Goal: Task Accomplishment & Management: Use online tool/utility

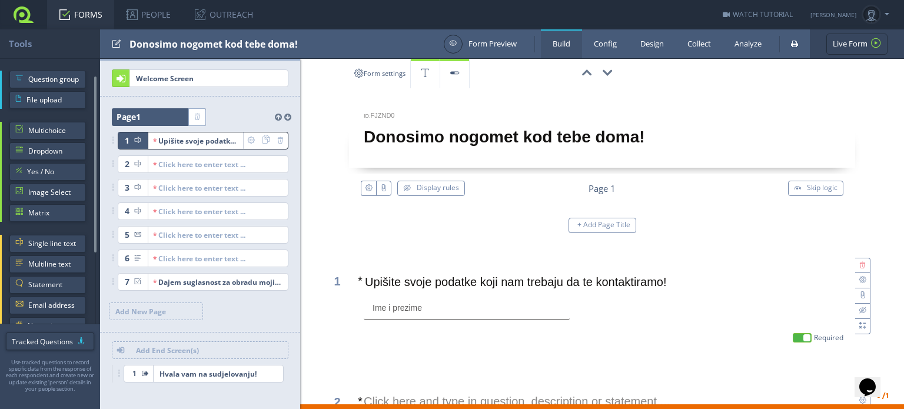
click at [29, 19] on link at bounding box center [23, 14] width 47 height 29
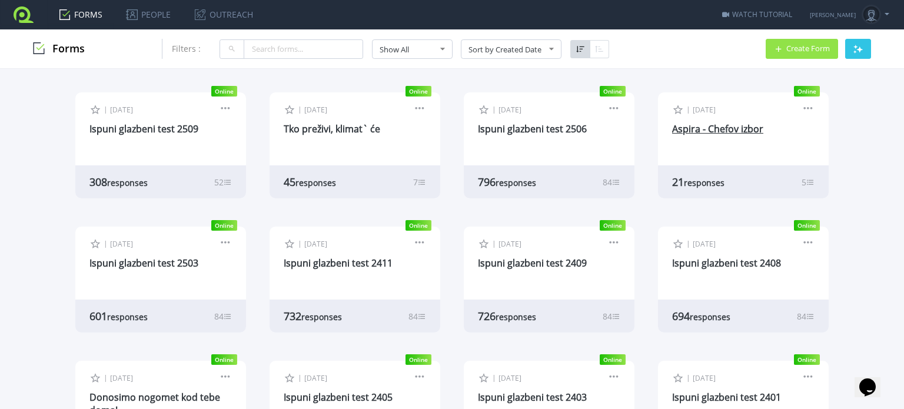
click at [712, 127] on link "Aspira - Chefov izbor" at bounding box center [717, 128] width 91 height 13
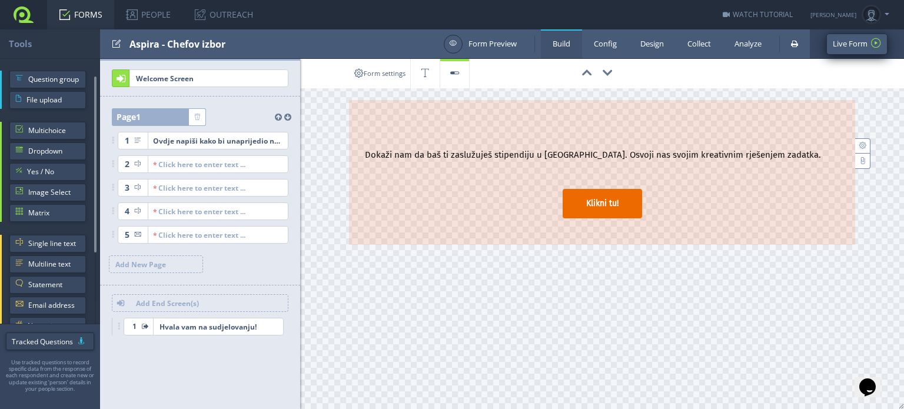
click at [832, 44] on link "Live Form" at bounding box center [857, 44] width 61 height 21
click at [19, 14] on link at bounding box center [23, 14] width 47 height 29
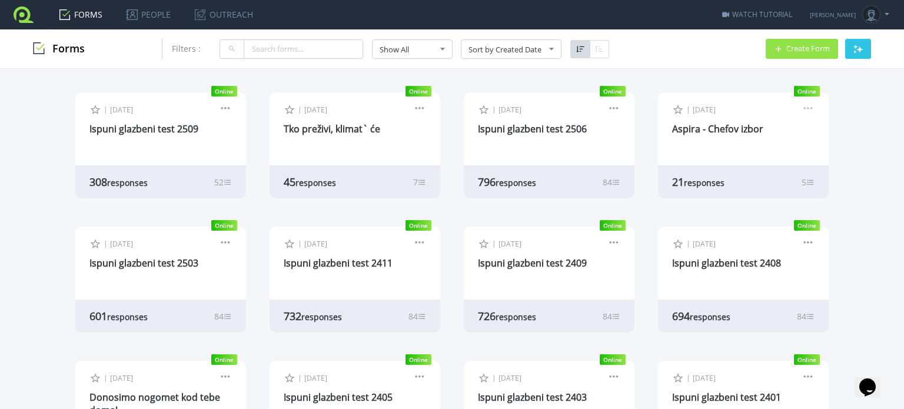
click at [806, 105] on link at bounding box center [808, 110] width 13 height 11
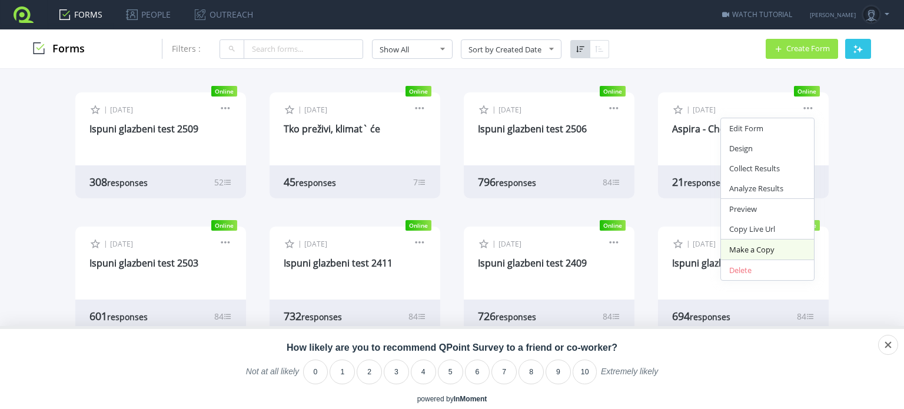
click at [772, 243] on link "Make a Copy" at bounding box center [767, 250] width 93 height 20
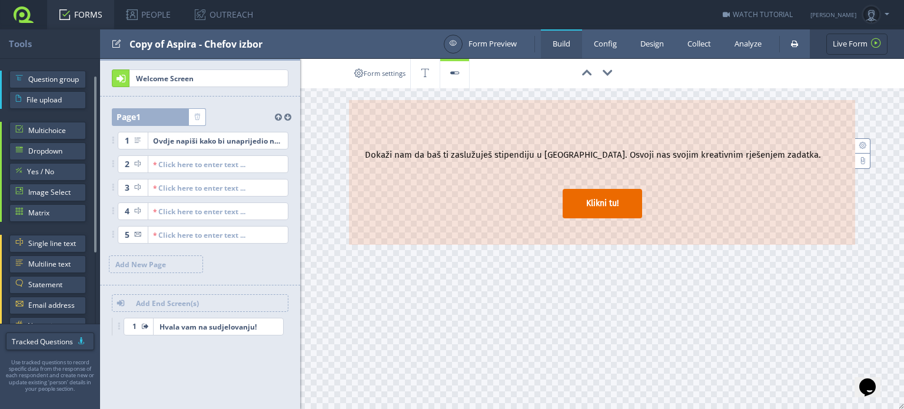
click at [203, 46] on div "Copy of Aspira - Chefov izbor" at bounding box center [284, 43] width 308 height 29
click at [158, 45] on input "test" at bounding box center [189, 44] width 118 height 20
type input "Iph"
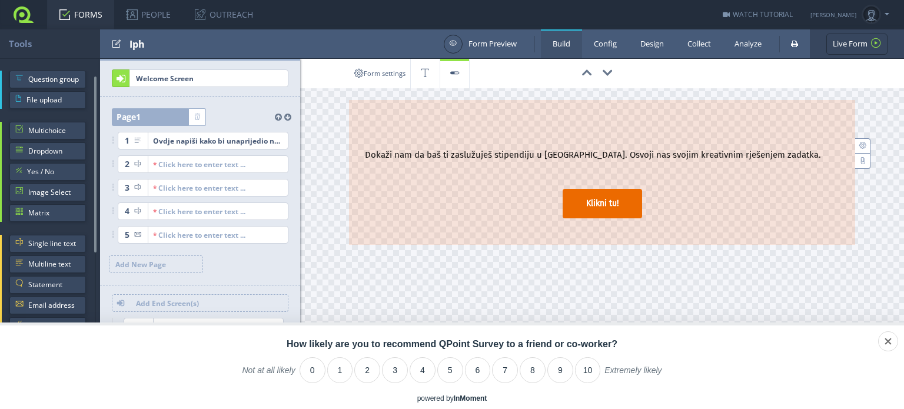
click at [151, 44] on div "Iph" at bounding box center [284, 43] width 308 height 29
click at [175, 37] on input "test" at bounding box center [189, 44] width 118 height 20
click at [175, 43] on input "test" at bounding box center [189, 44] width 118 height 20
click at [178, 42] on input "test" at bounding box center [189, 44] width 118 height 20
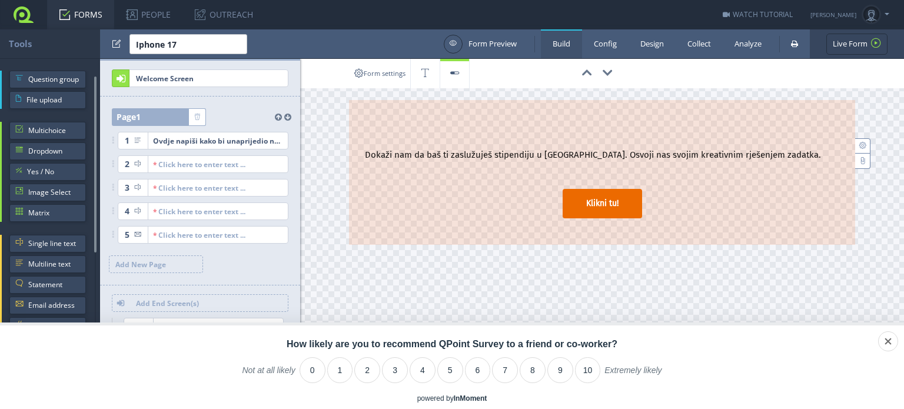
type input "Iphone 17"
drag, startPoint x: 344, startPoint y: 38, endPoint x: 353, endPoint y: 23, distance: 17.2
click at [344, 38] on div at bounding box center [284, 43] width 308 height 29
click at [226, 135] on div "Ovdje napiši kako bi unaprijedio neku turističku destinaciju u Hrvatskoj" at bounding box center [195, 140] width 85 height 16
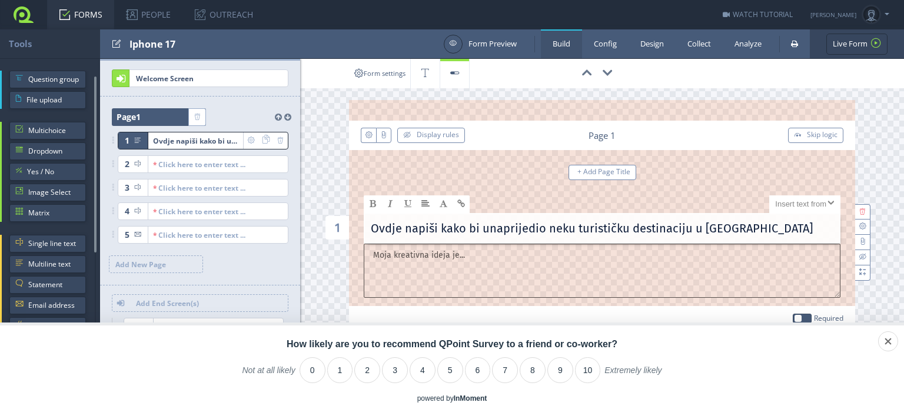
click at [479, 228] on p "Ovdje napiši kako bi unaprijedio neku turističku destinaciju u Hrvatskoj" at bounding box center [602, 231] width 463 height 22
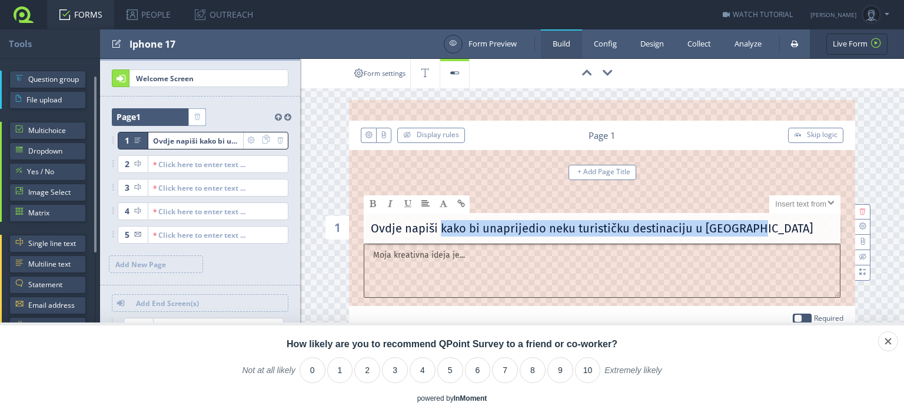
drag, startPoint x: 437, startPoint y: 228, endPoint x: 756, endPoint y: 230, distance: 318.5
click at [756, 230] on p "Ovdje napiši kako bi unaprijedio neku turističku destinaciju u Hrvatskoj" at bounding box center [602, 231] width 463 height 22
click at [758, 233] on p "Ovdje napiši kako bi unaprijedio neku turističku destinaciju u Hrvatskoj" at bounding box center [602, 231] width 463 height 22
drag, startPoint x: 757, startPoint y: 225, endPoint x: 344, endPoint y: 231, distance: 412.7
click at [364, 234] on div "1 X Large Size Large Size Normal Size Small Size X Small Size Click here and ty…" at bounding box center [602, 217] width 477 height 54
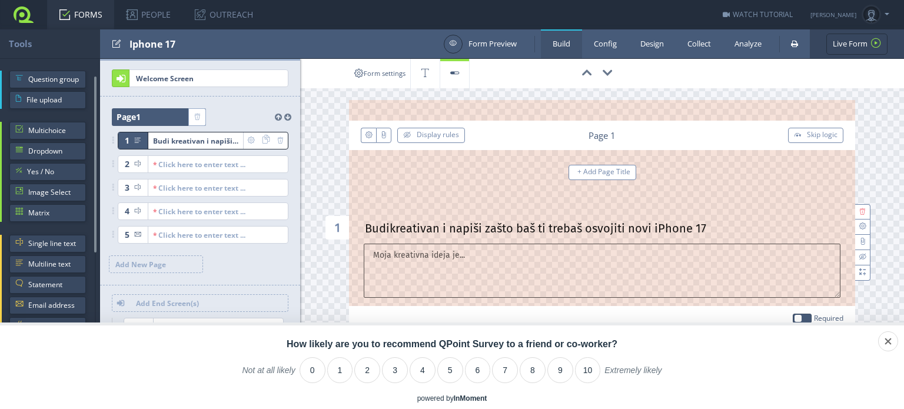
click at [645, 47] on link "Design" at bounding box center [652, 43] width 47 height 29
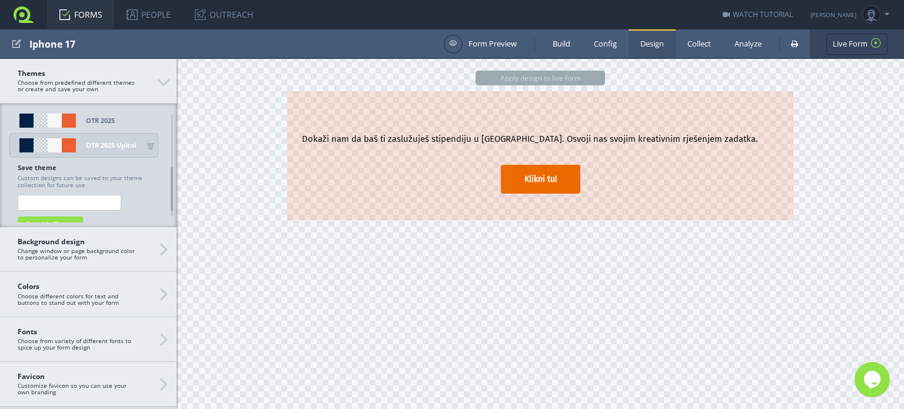
click at [115, 145] on div "OTR 2025 Upitni" at bounding box center [111, 145] width 50 height 14
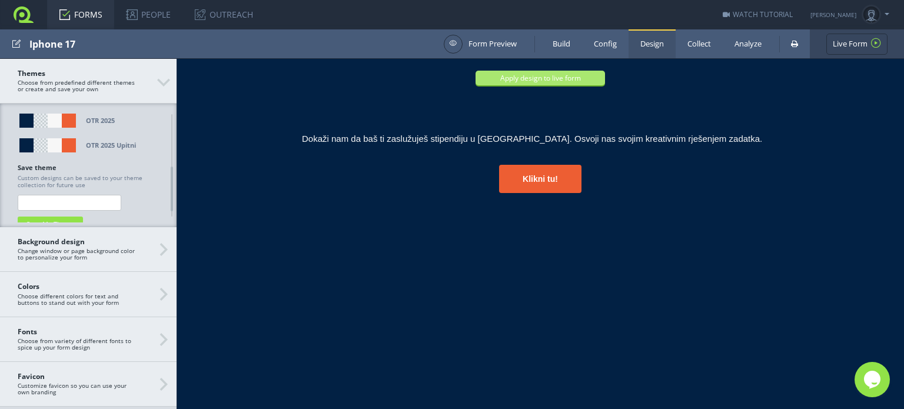
click at [535, 81] on button "Apply design to live form" at bounding box center [541, 78] width 130 height 15
click at [852, 41] on link "Live Form" at bounding box center [857, 44] width 61 height 21
click at [556, 42] on link "Build" at bounding box center [561, 43] width 41 height 29
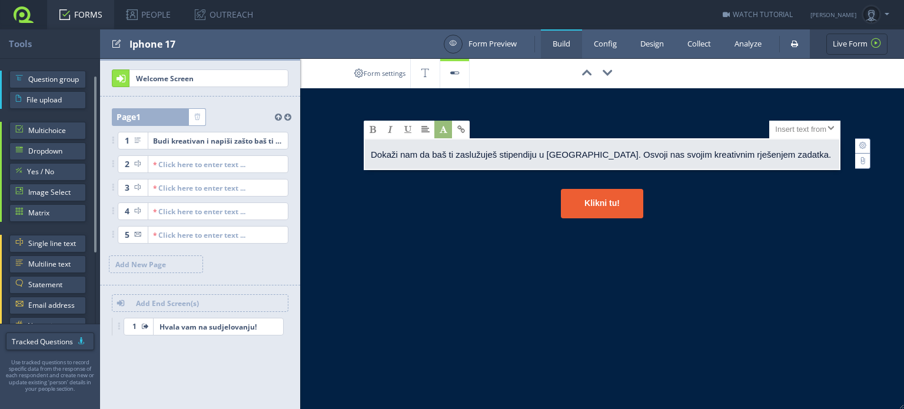
click at [417, 157] on span "Dokaži nam da baš ti zaslužuješ stipendiju u [GEOGRAPHIC_DATA]. Osvoji nas svoj…" at bounding box center [601, 155] width 460 height 10
drag, startPoint x: 499, startPoint y: 156, endPoint x: 536, endPoint y: 160, distance: 37.8
click at [541, 161] on p "Dokaži nam da baš ti zaslužuješ stipendiju u [GEOGRAPHIC_DATA]. Osvoji nas svoj…" at bounding box center [602, 157] width 463 height 24
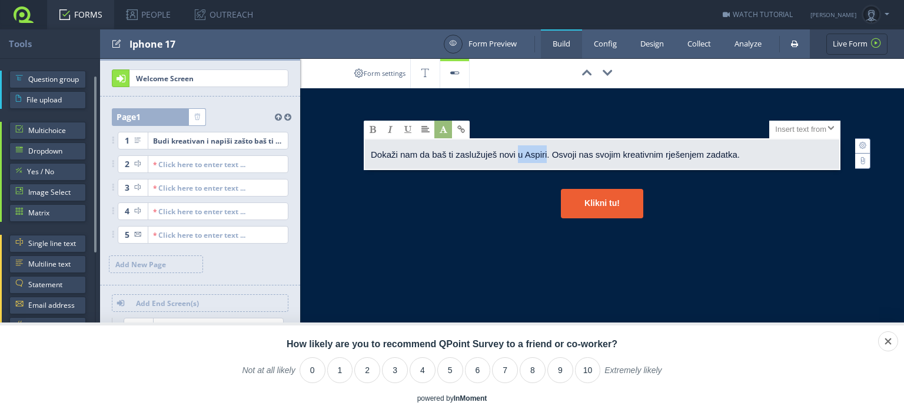
drag, startPoint x: 546, startPoint y: 155, endPoint x: 518, endPoint y: 154, distance: 28.3
click at [518, 154] on span "Dokaži nam da baš ti zaslužuješ novi u Aspiri. Osvoji nas svojim kreativnim rje…" at bounding box center [555, 155] width 369 height 10
click at [588, 42] on link "Config" at bounding box center [605, 43] width 47 height 29
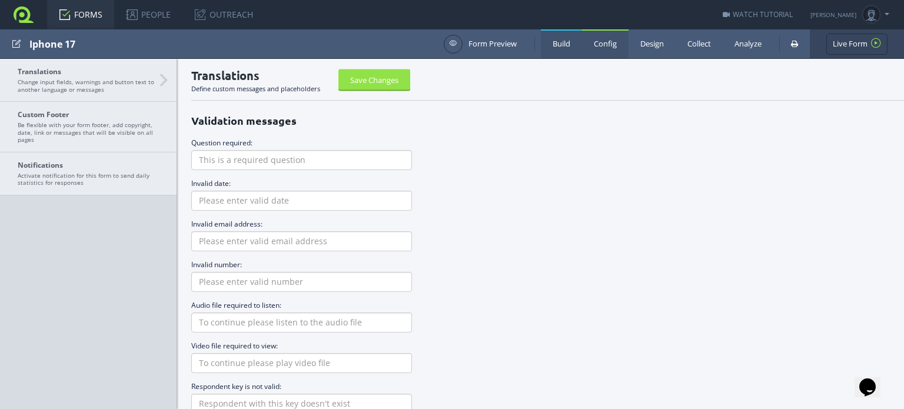
click at [552, 41] on link "Build" at bounding box center [561, 43] width 41 height 29
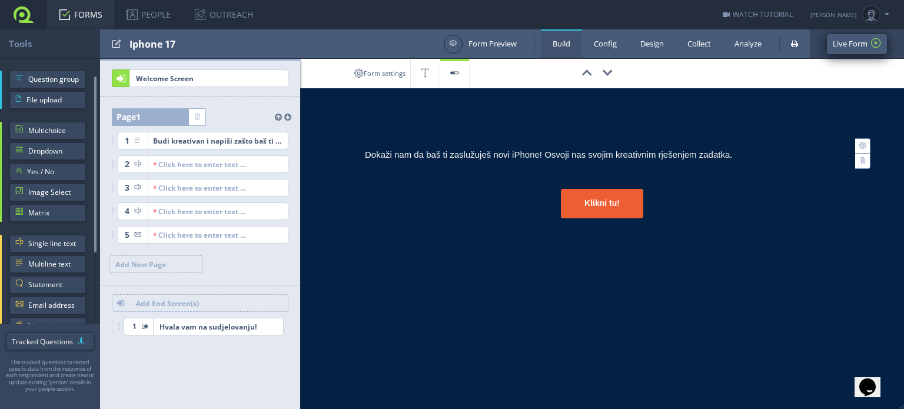
click at [850, 41] on link "Live Form" at bounding box center [857, 44] width 61 height 21
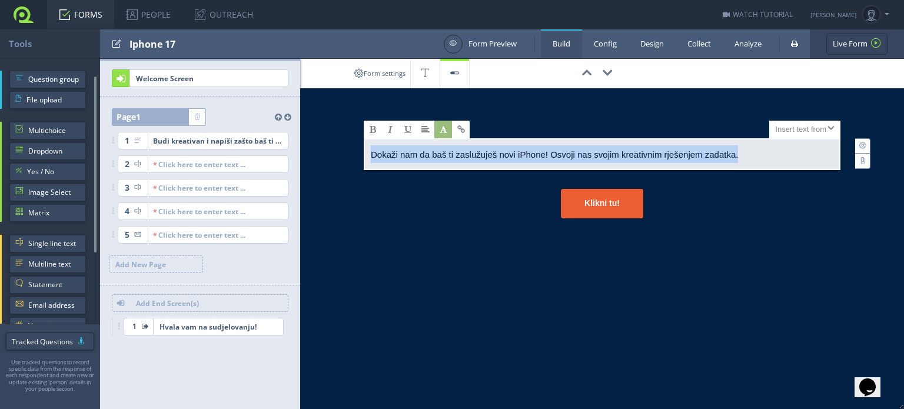
drag, startPoint x: 745, startPoint y: 151, endPoint x: 316, endPoint y: 154, distance: 429.8
click at [316, 154] on div "00:00:00 Iphone 17 X Large Size Large Size Normal Size Small Size X Small Size …" at bounding box center [602, 152] width 604 height 186
click at [427, 127] on span at bounding box center [426, 129] width 8 height 8
click at [427, 150] on span at bounding box center [426, 152] width 8 height 8
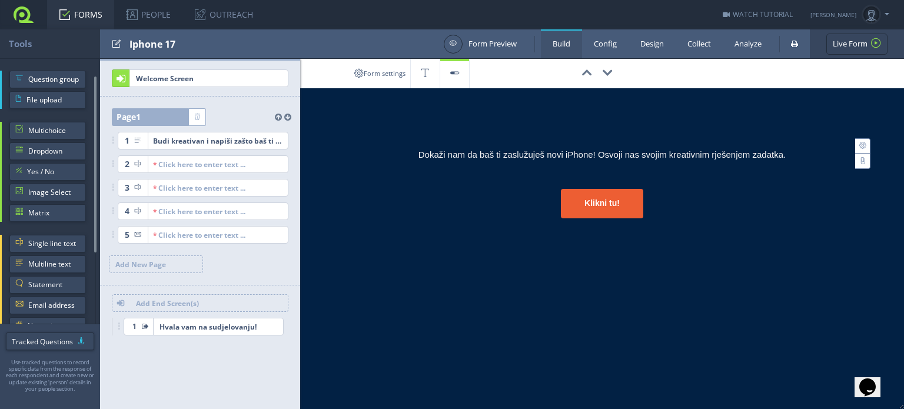
click at [737, 204] on div "Klikni tu!" at bounding box center [602, 203] width 477 height 29
